Goal: Information Seeking & Learning: Learn about a topic

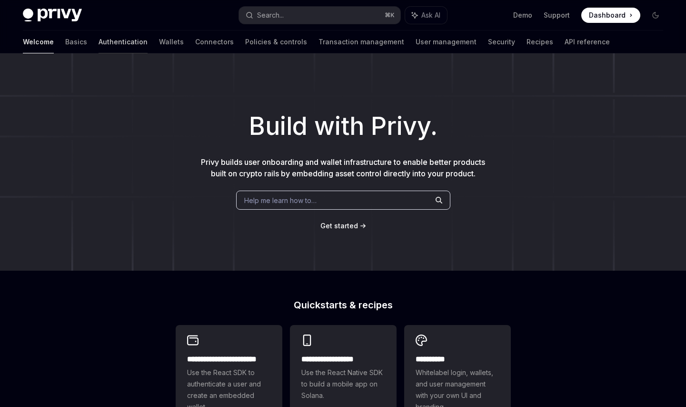
click at [99, 43] on link "Authentication" at bounding box center [123, 41] width 49 height 23
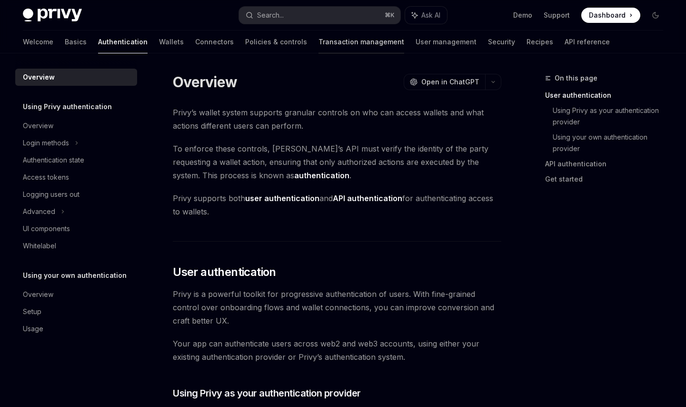
click at [319, 40] on link "Transaction management" at bounding box center [362, 41] width 86 height 23
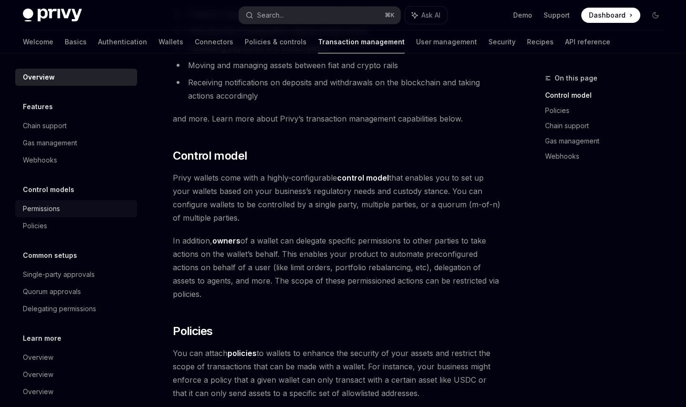
click at [52, 206] on div "Permissions" at bounding box center [41, 208] width 37 height 11
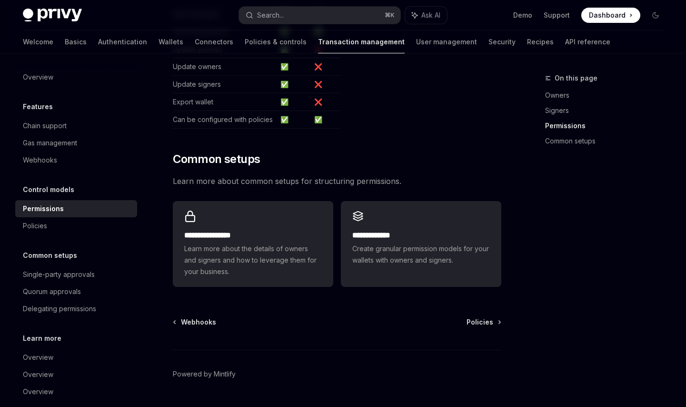
scroll to position [666, 0]
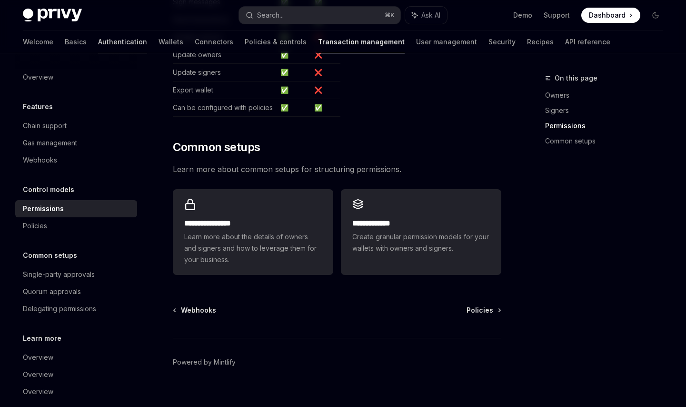
click at [98, 41] on link "Authentication" at bounding box center [122, 41] width 49 height 23
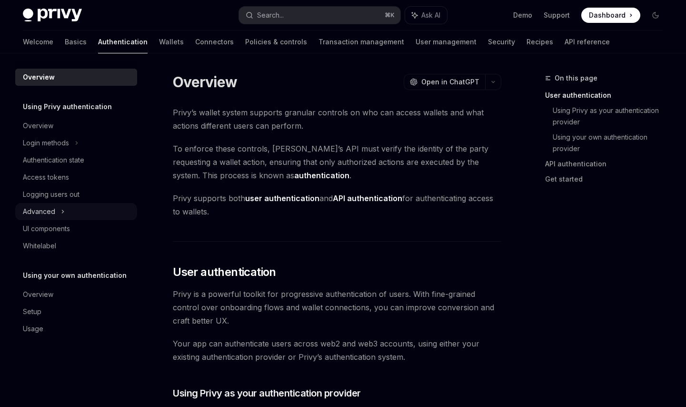
click at [62, 211] on icon at bounding box center [62, 211] width 1 height 3
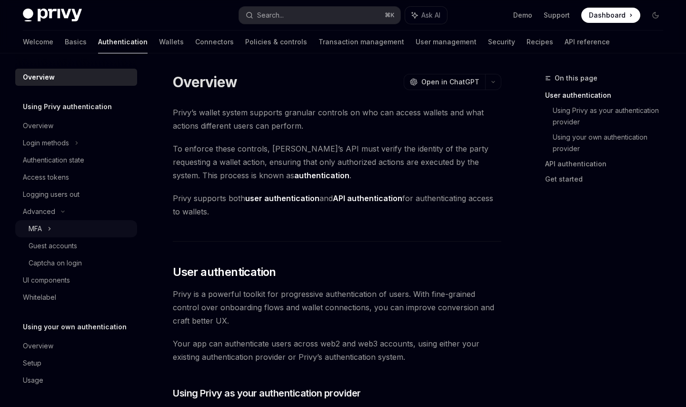
click at [57, 230] on div "MFA" at bounding box center [76, 228] width 122 height 17
type textarea "*"
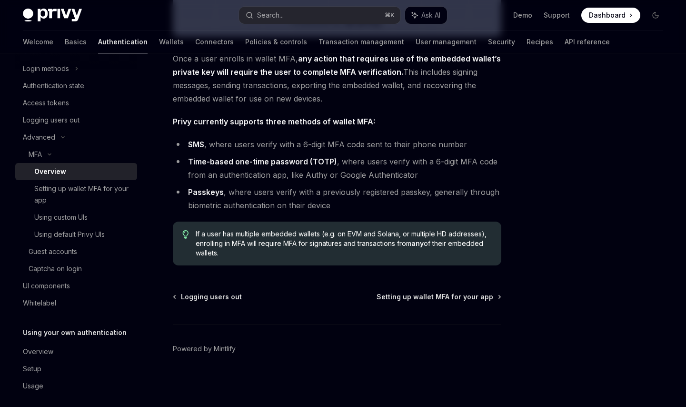
scroll to position [81, 0]
